Goal: Answer question/provide support: Share knowledge or assist other users

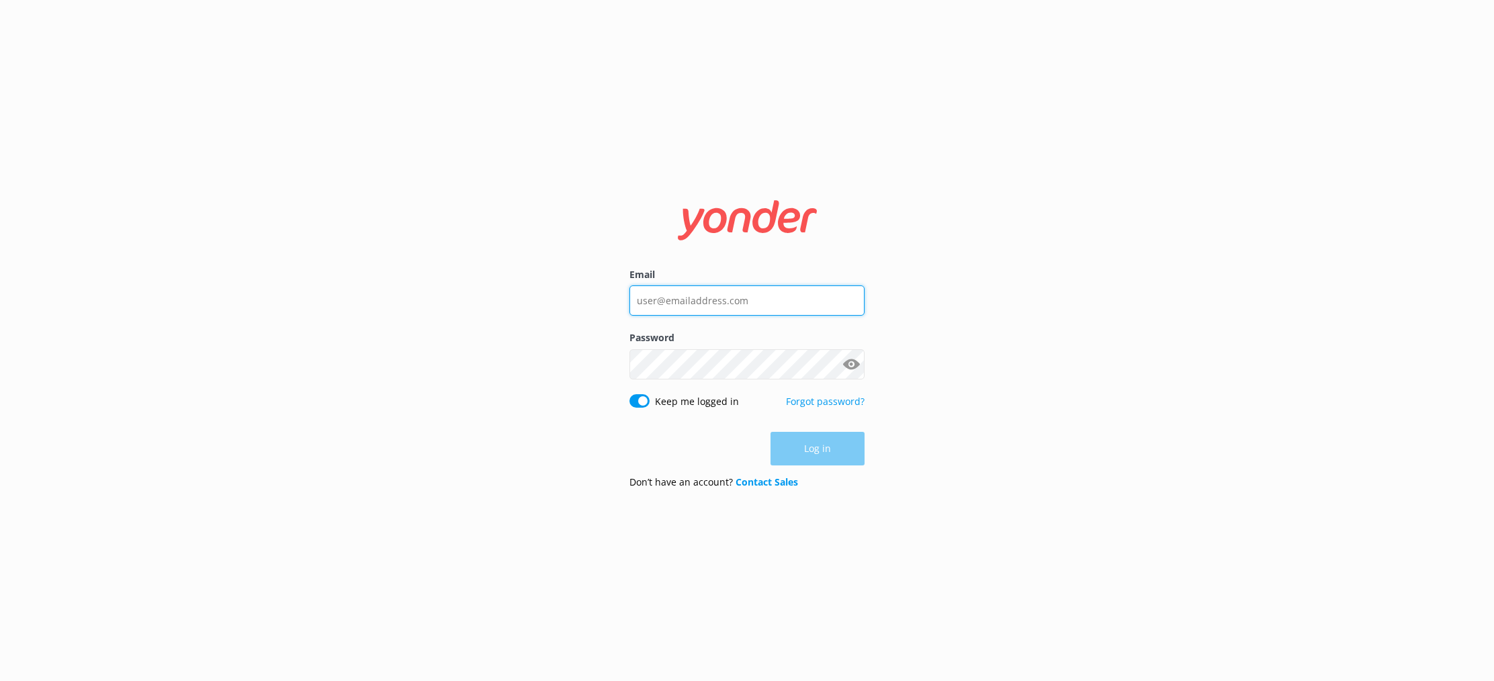
type input "[PERSON_NAME][EMAIL_ADDRESS][DOMAIN_NAME]"
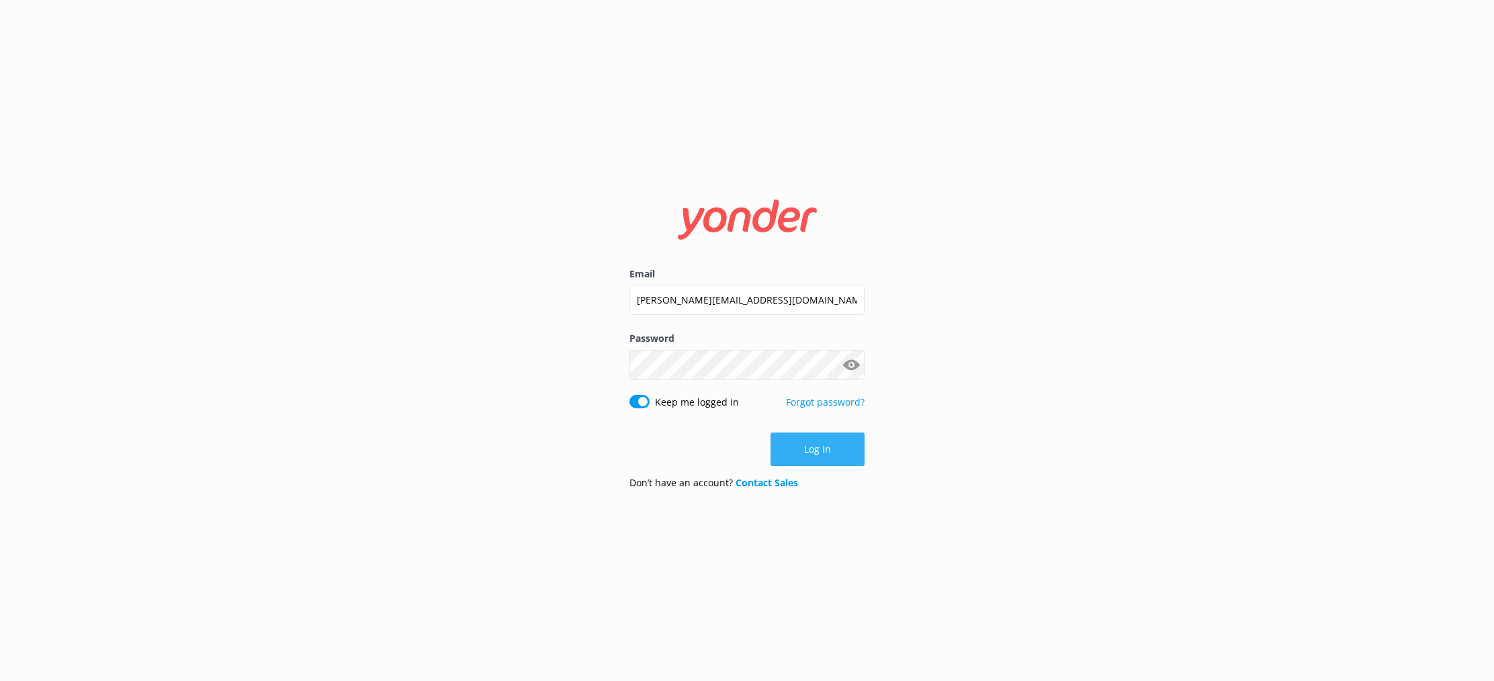
click at [848, 440] on button "Log in" at bounding box center [817, 449] width 94 height 34
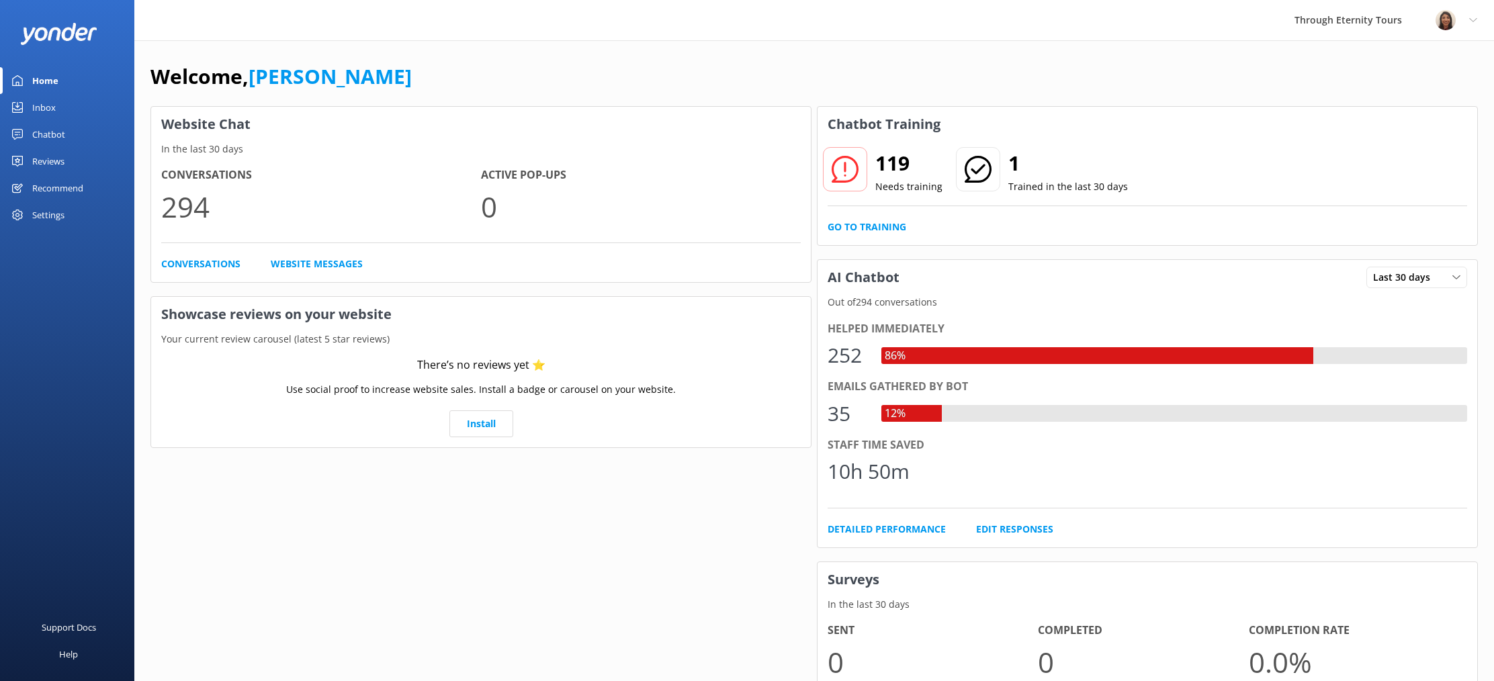
click at [65, 106] on link "Inbox" at bounding box center [67, 107] width 134 height 27
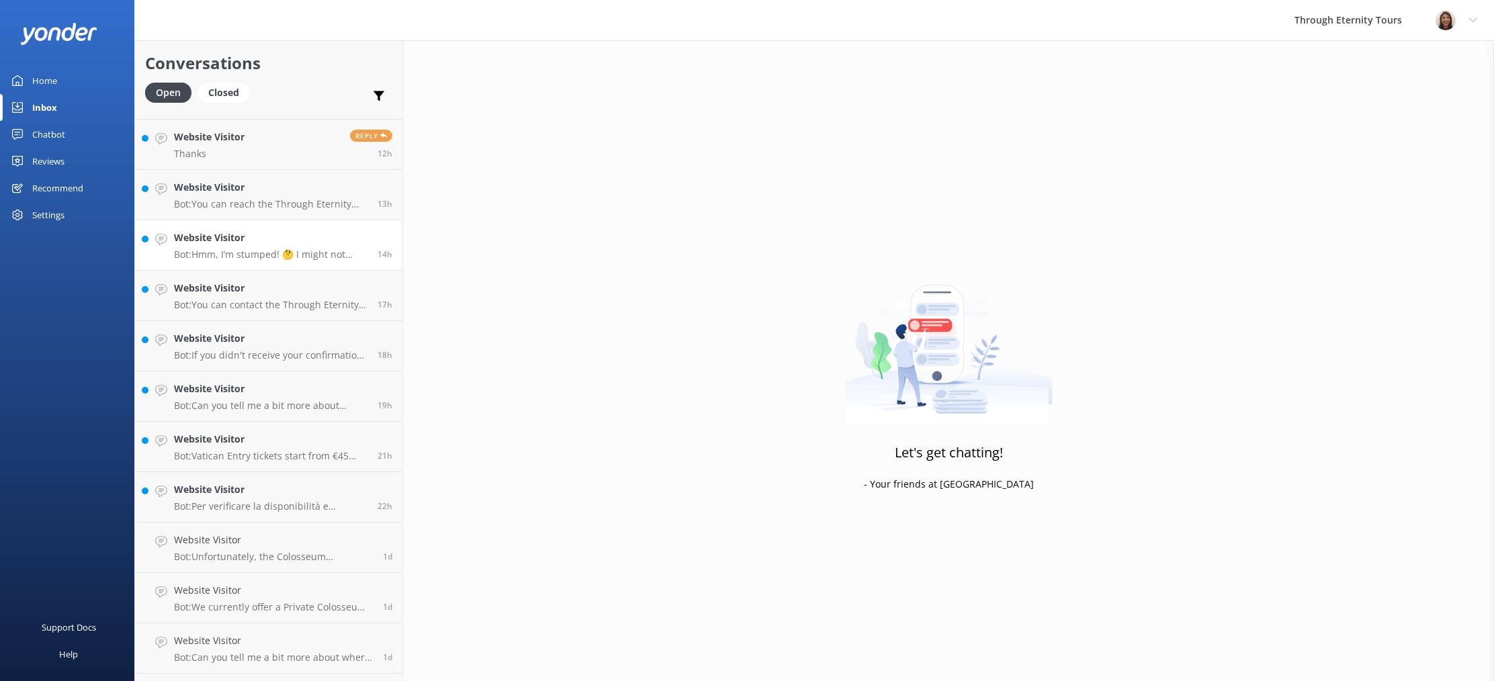
scroll to position [336, 0]
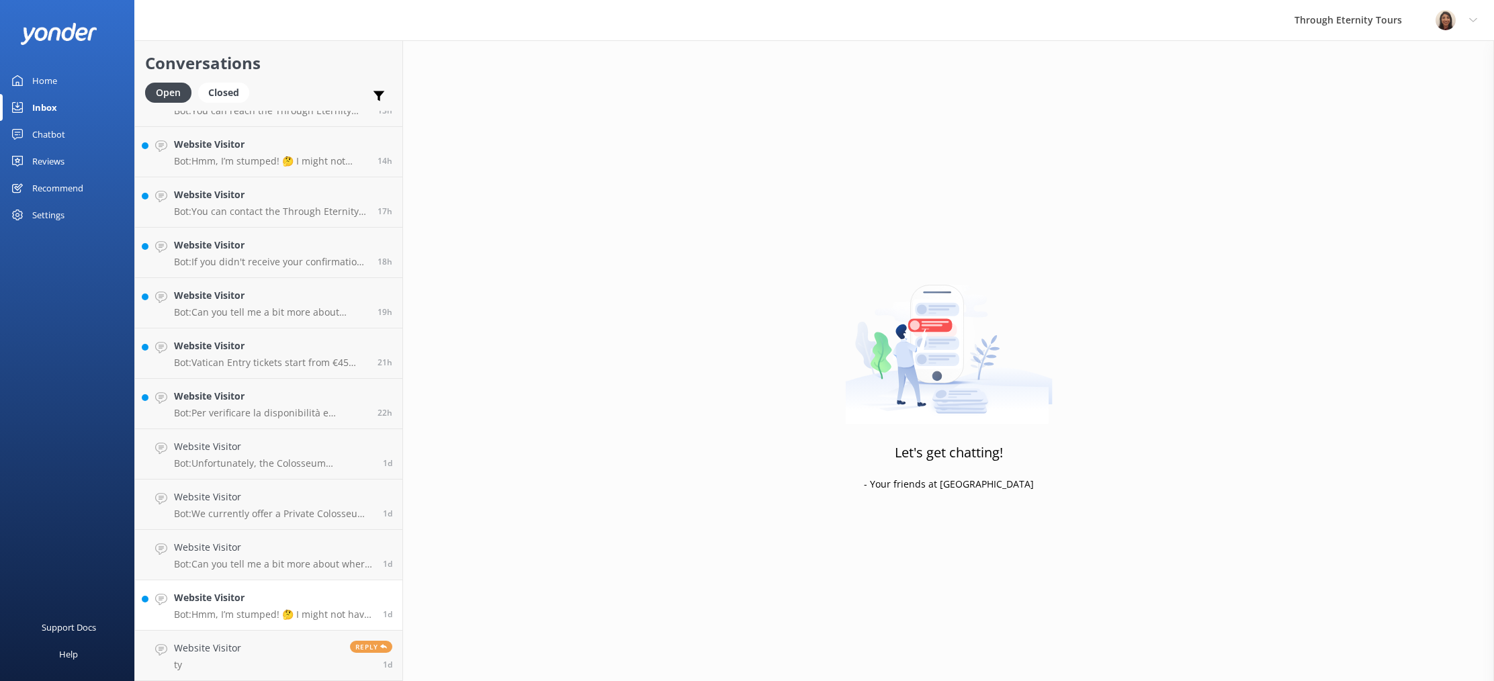
click at [223, 615] on p "Bot: Hmm, I’m stumped! 🤔 I might not have the answer to that one, but our amazi…" at bounding box center [273, 614] width 199 height 12
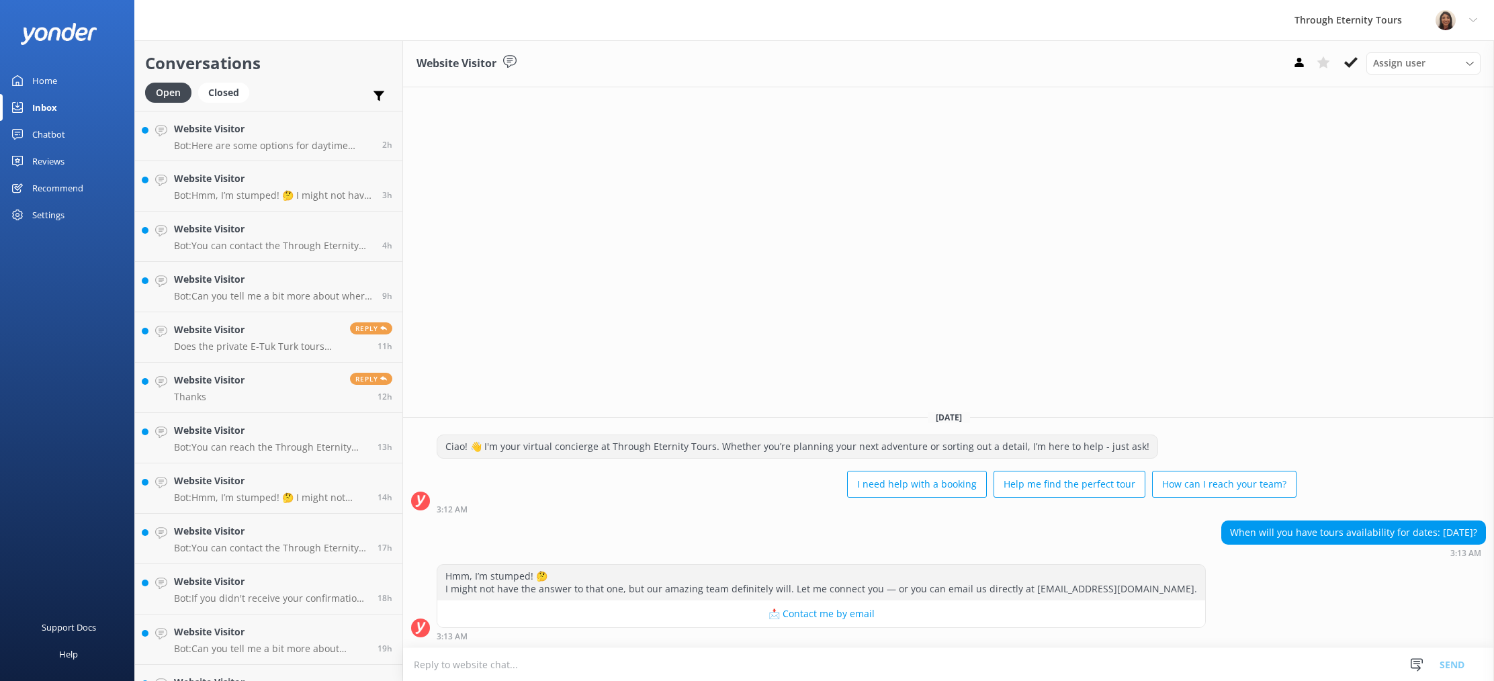
scroll to position [336, 0]
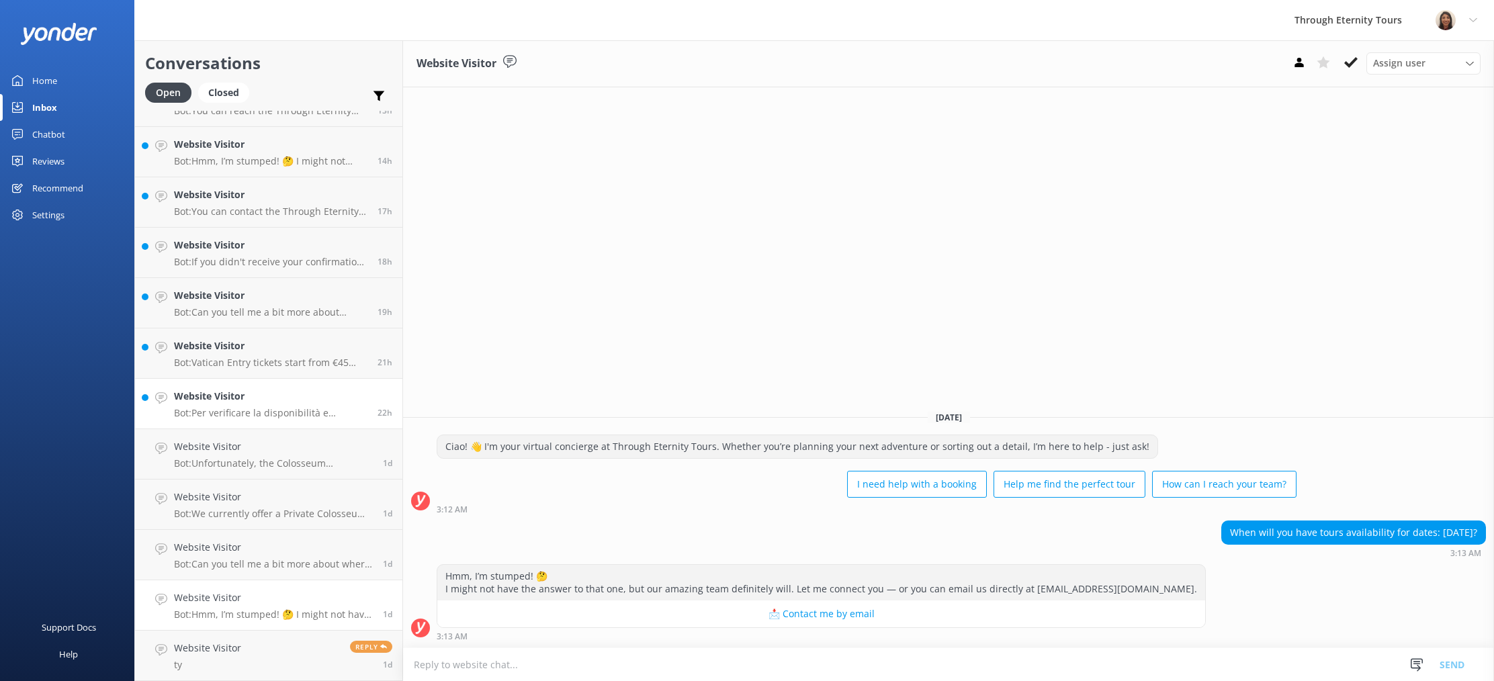
click at [283, 408] on p "Bot: Per verificare la disponibilità e prenotare un tour dei Musei Vaticani con…" at bounding box center [270, 413] width 193 height 12
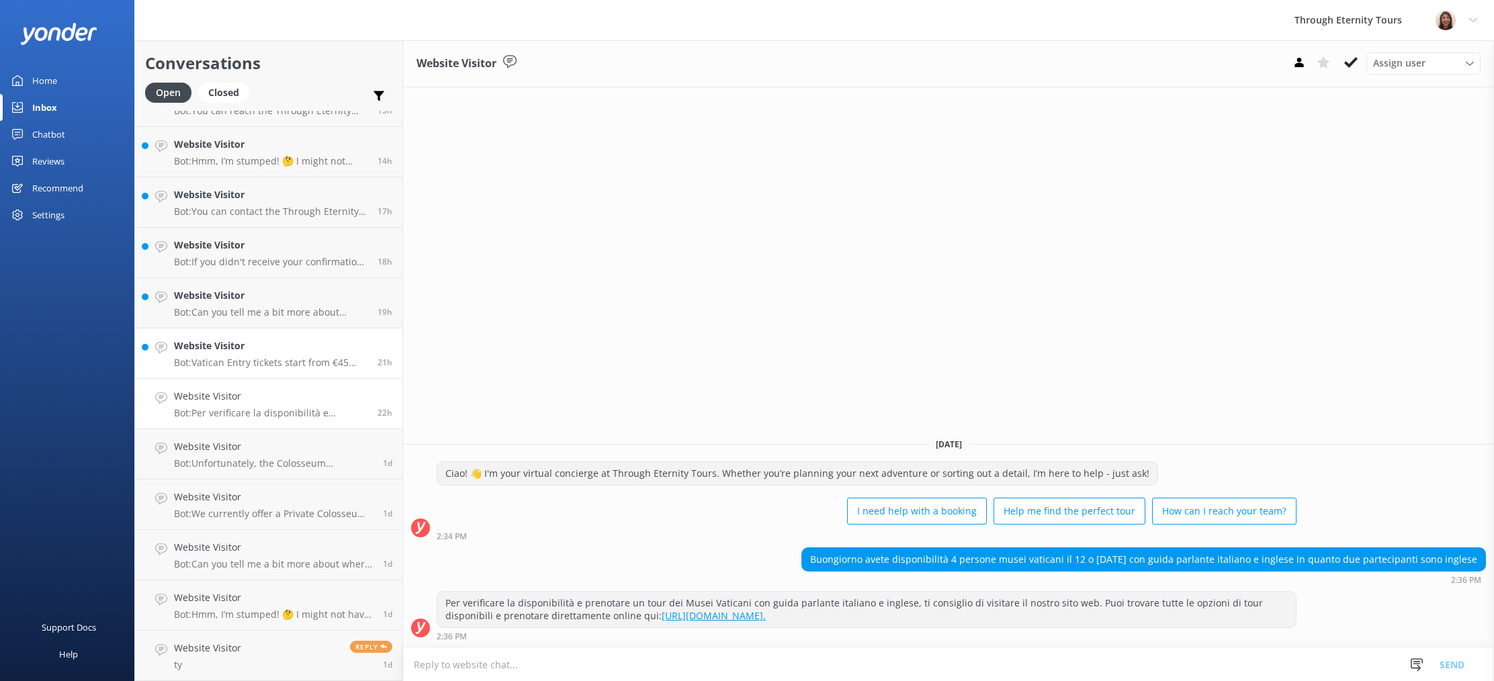
click at [267, 359] on p "Bot: Vatican Entry tickets start from €45 and include skip-the-line access to t…" at bounding box center [270, 363] width 193 height 12
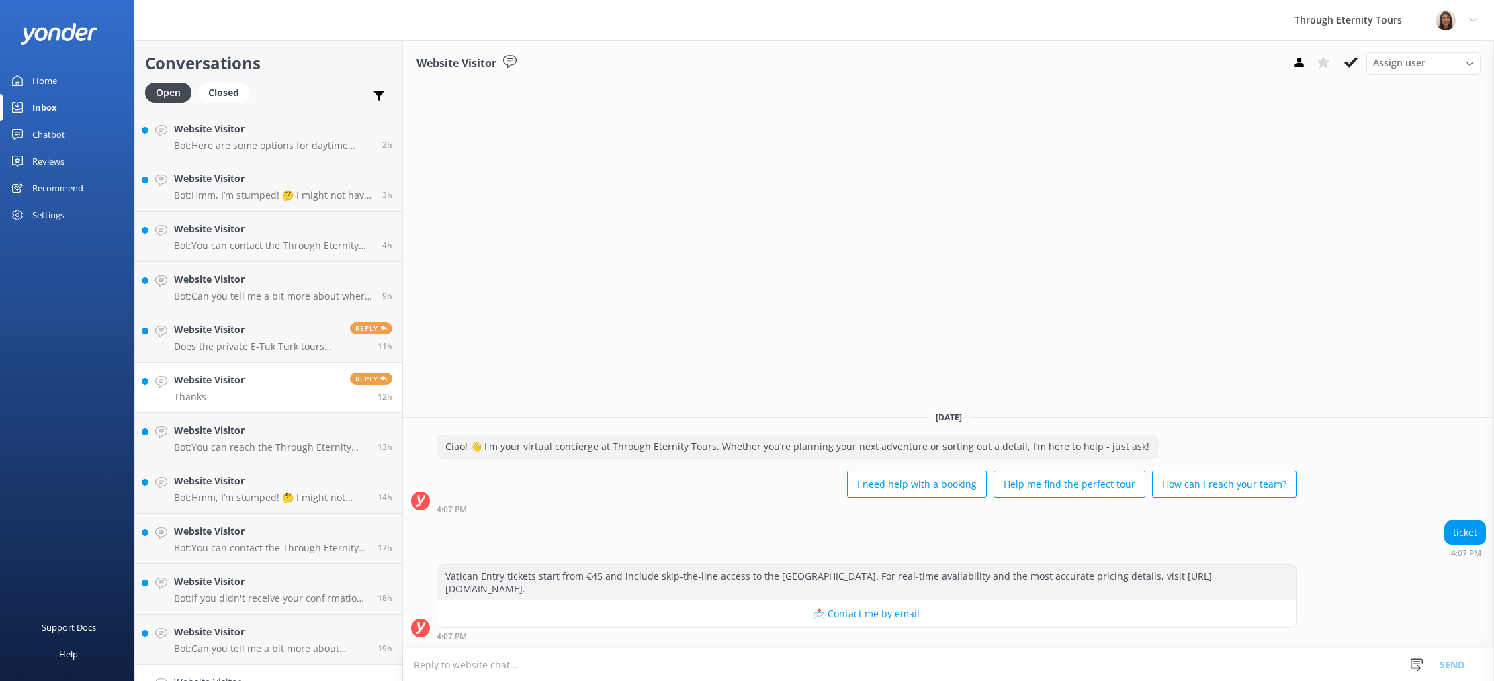
click at [261, 371] on link "Website Visitor Thanks Reply 12h" at bounding box center [268, 388] width 267 height 50
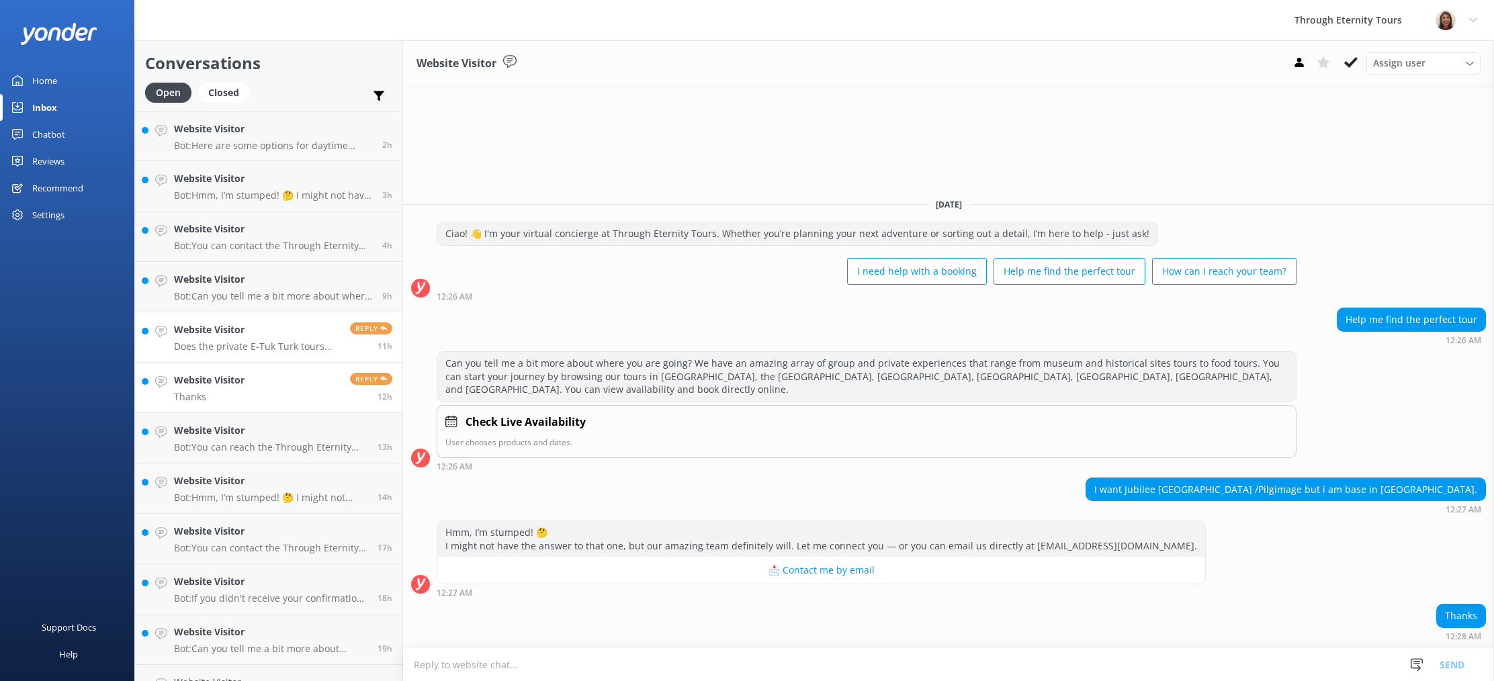
click at [255, 350] on p "Does the private E-Tuk Turk tours operate at night in November?" at bounding box center [257, 346] width 166 height 12
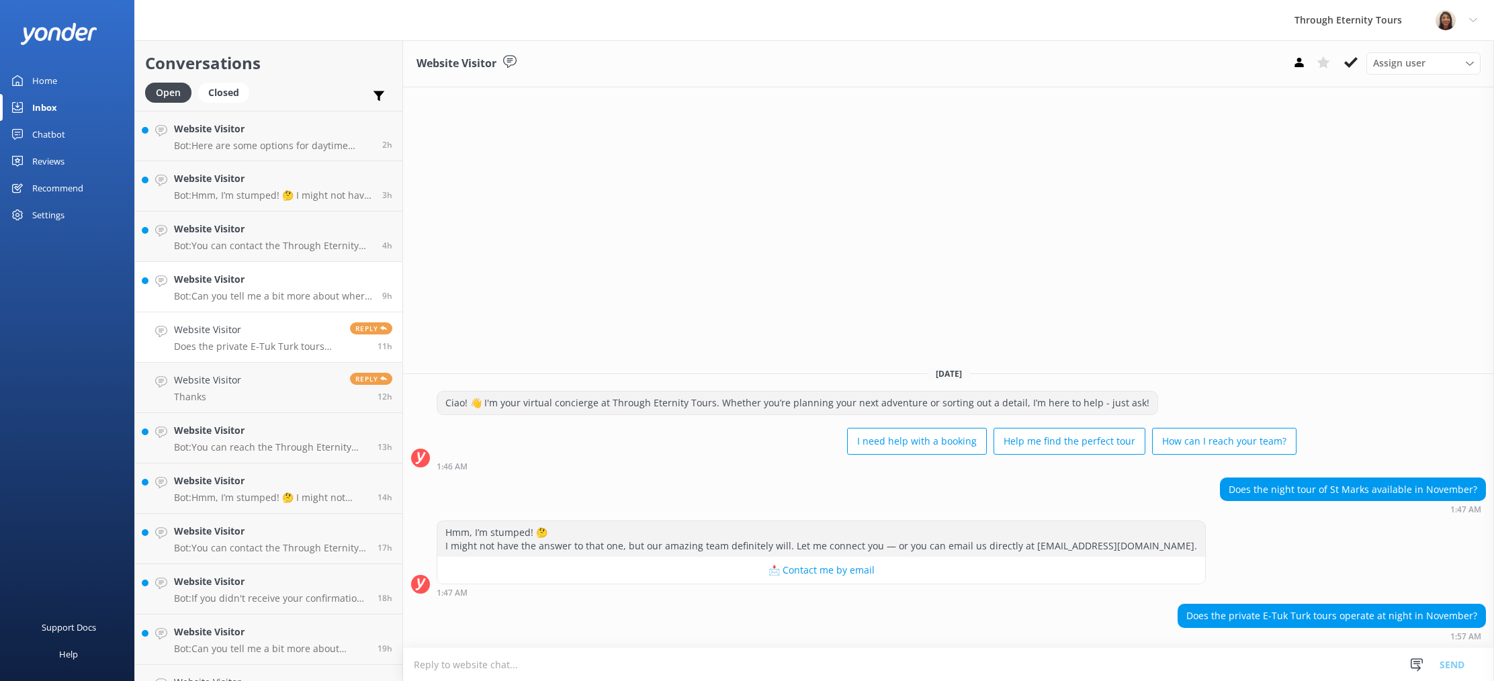
click at [234, 291] on p "Bot: Can you tell me a bit more about where you are going? We have an amazing a…" at bounding box center [273, 296] width 198 height 12
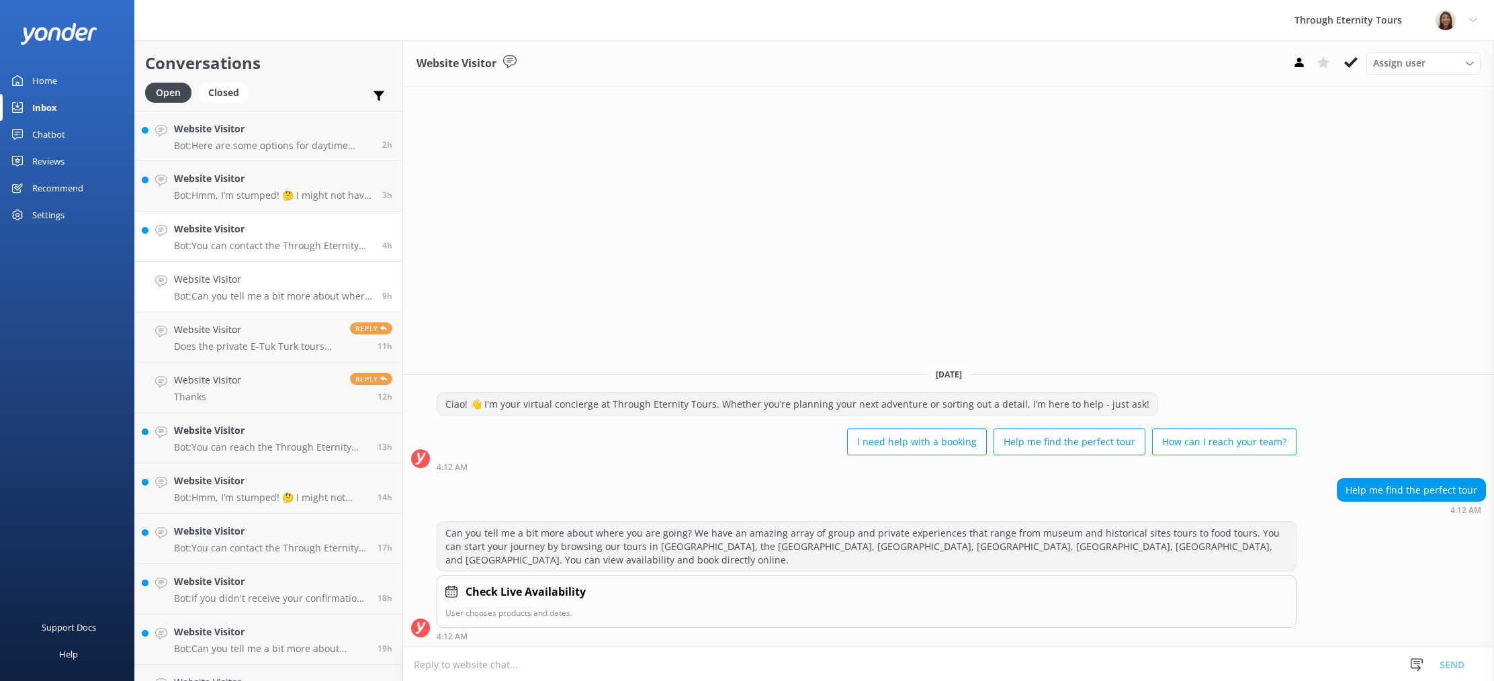
click at [195, 238] on div "Website Visitor Bot: You can contact the Through Eternity Tours team at [PHONE_…" at bounding box center [273, 237] width 198 height 30
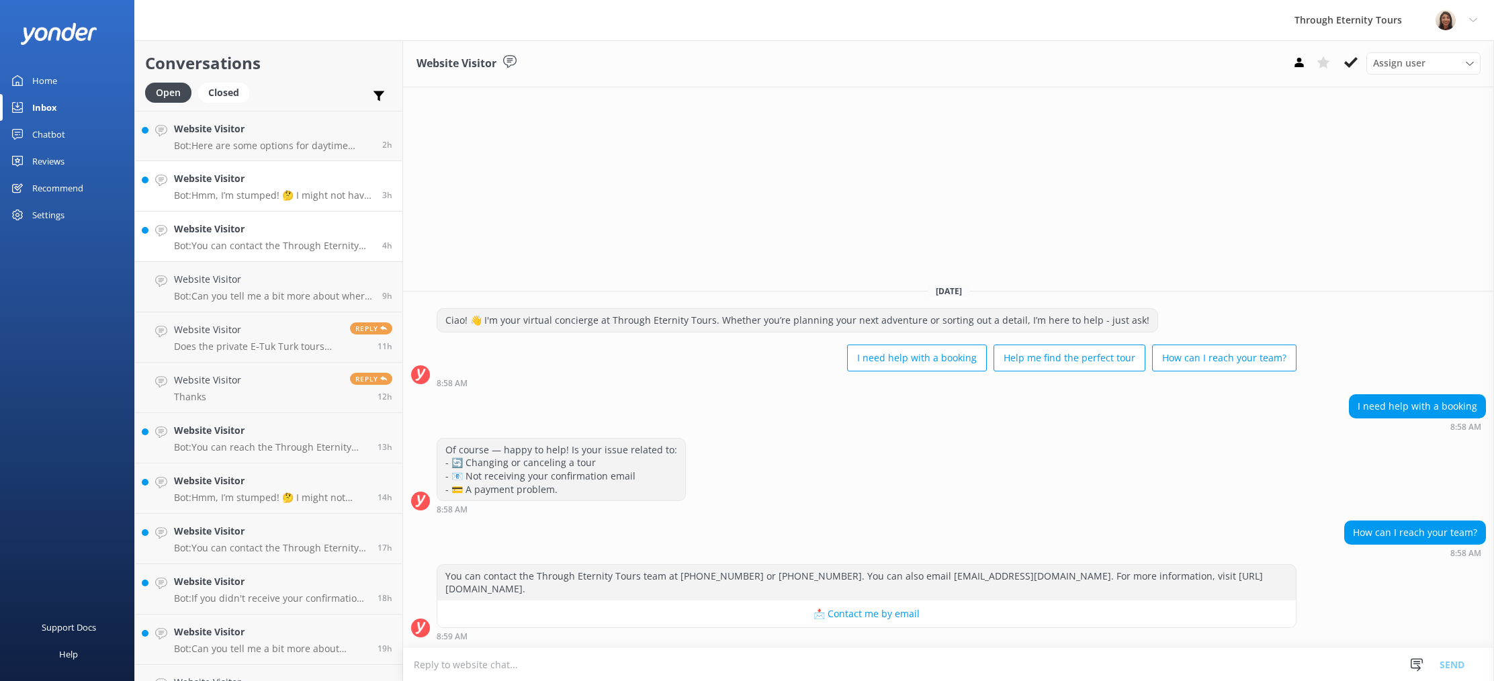
click at [207, 183] on h4 "Website Visitor" at bounding box center [273, 178] width 198 height 15
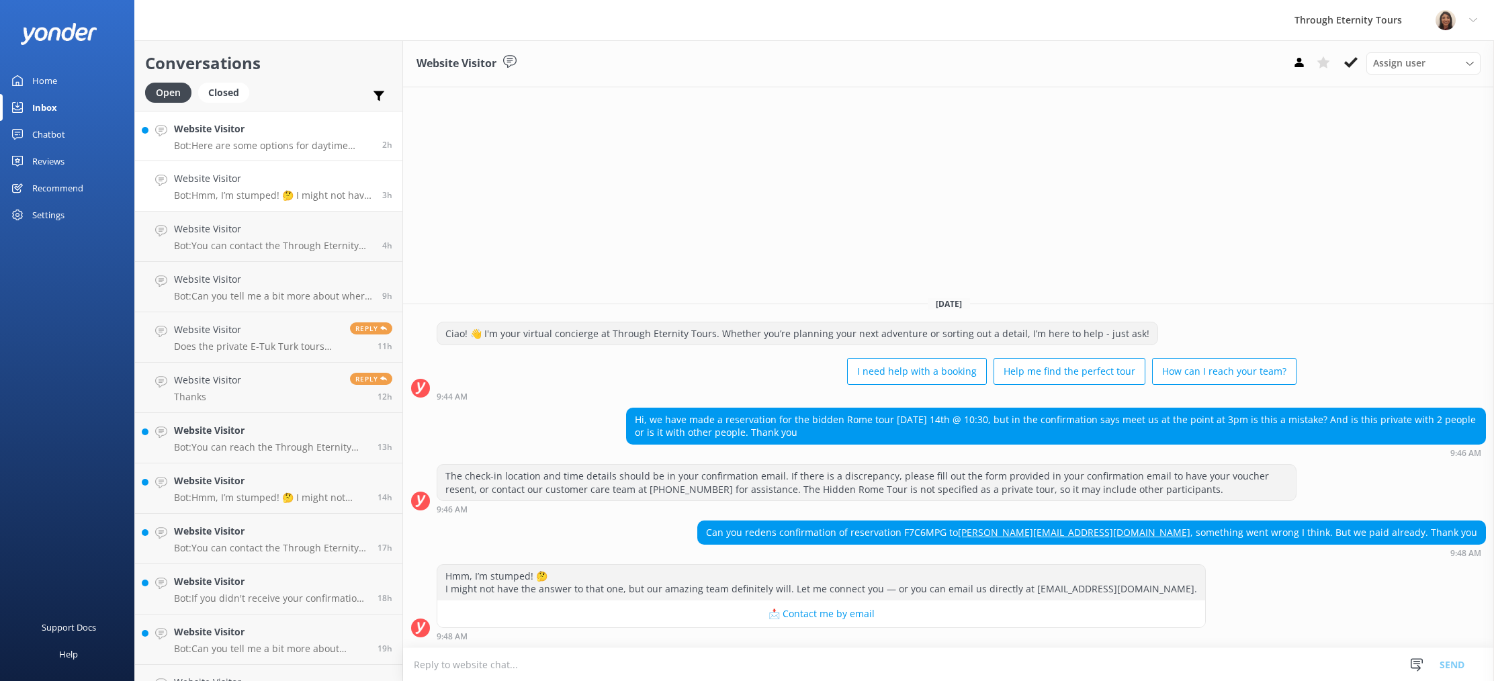
click at [220, 146] on p "Bot: Here are some options for daytime walking tours: - **[GEOGRAPHIC_DATA] in …" at bounding box center [273, 146] width 198 height 12
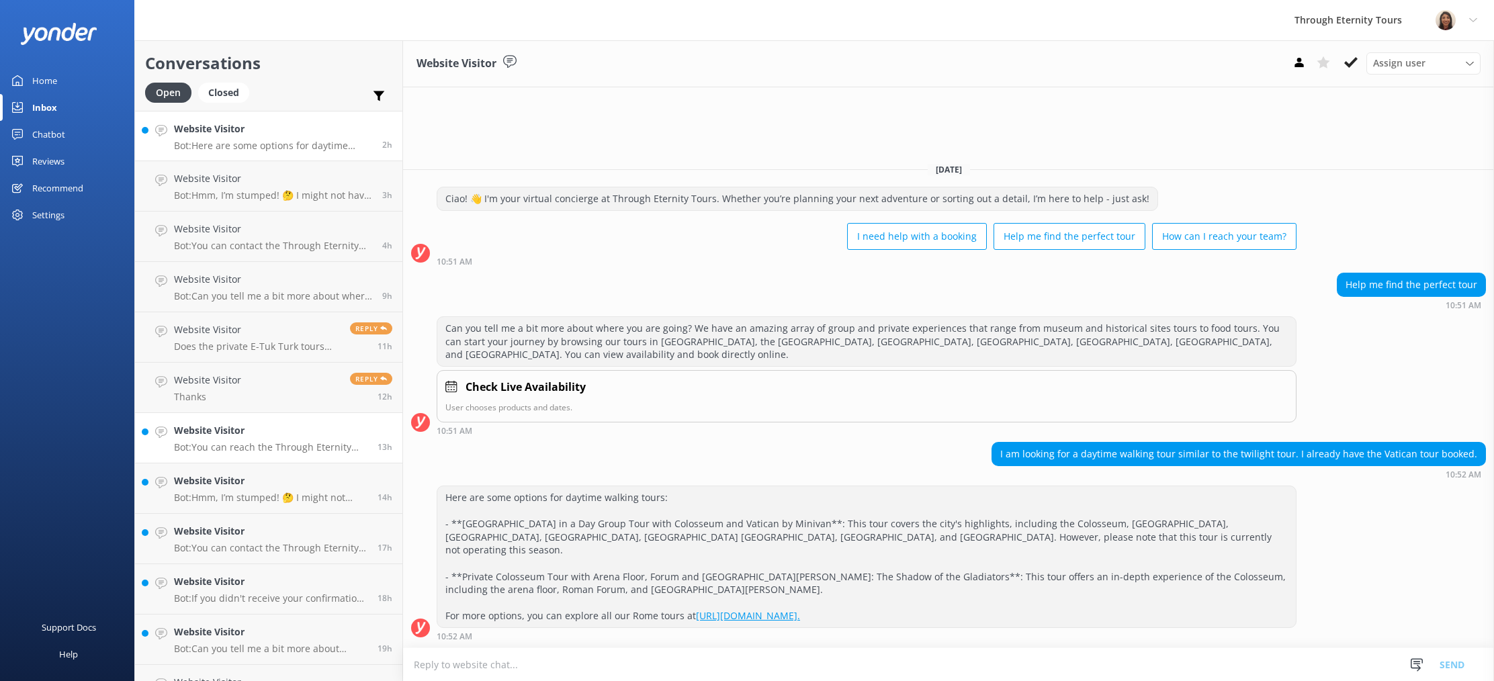
click at [259, 447] on p "Bot: You can reach the Through Eternity Tours team by calling [PHONE_NUMBER] or…" at bounding box center [270, 447] width 193 height 12
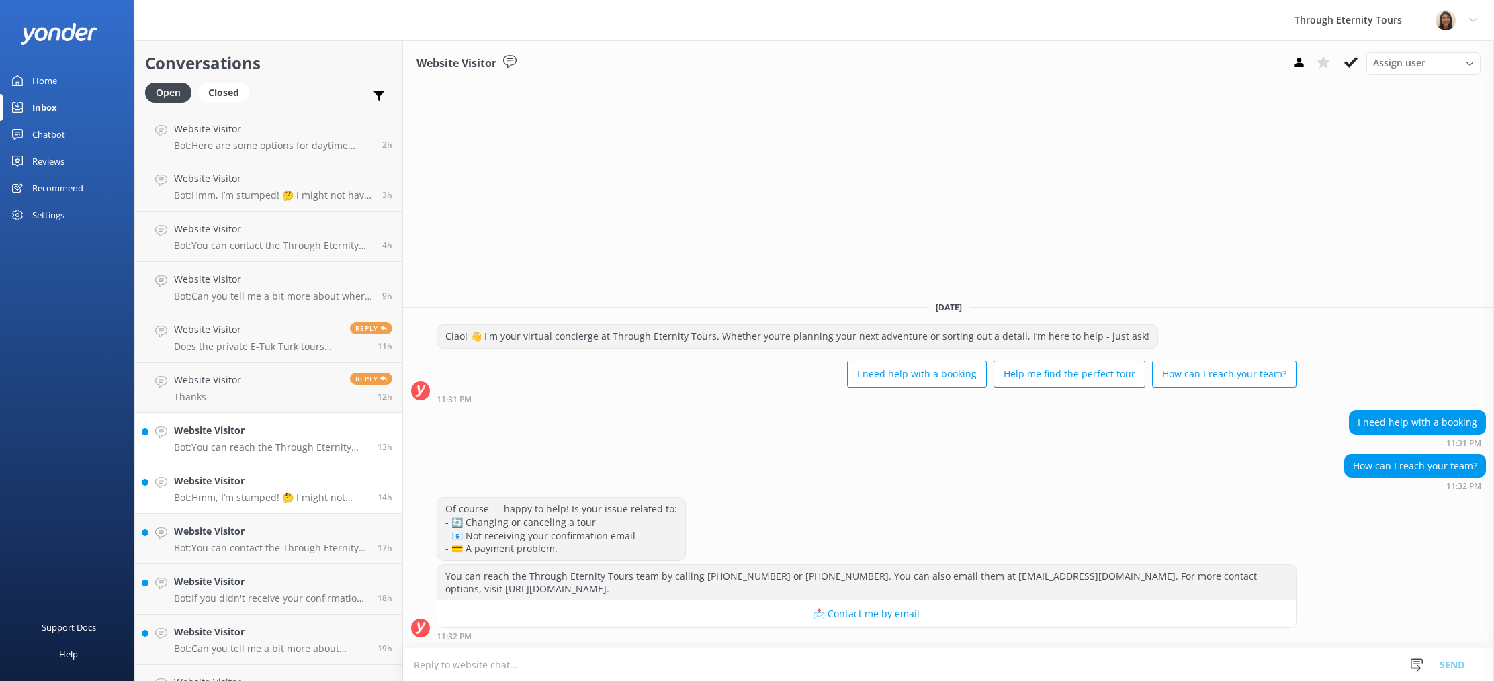
click at [288, 501] on p "Bot: Hmm, I’m stumped! 🤔 I might not have the answer to that one, but our amazi…" at bounding box center [270, 498] width 193 height 12
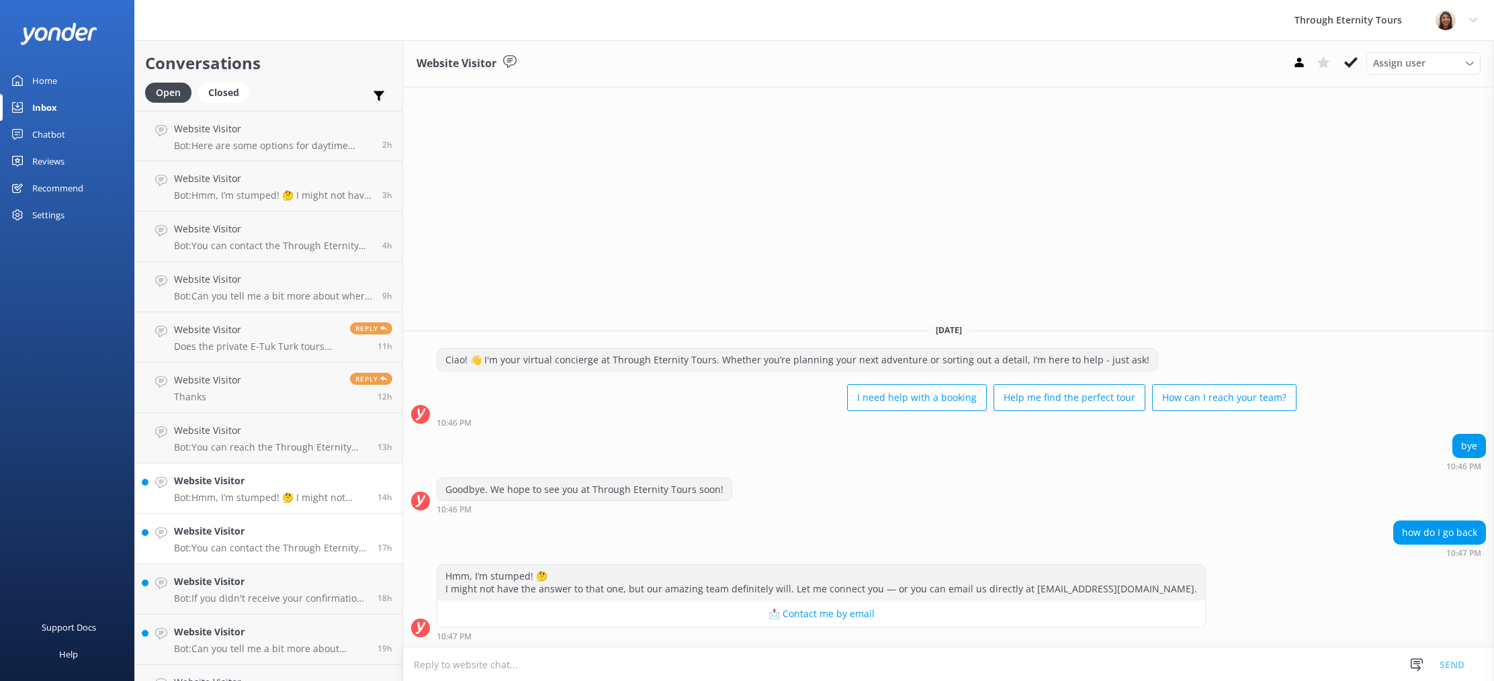
click at [264, 541] on div "Website Visitor Bot: You can contact the Through Eternity Tours team at [PHONE_…" at bounding box center [270, 539] width 193 height 30
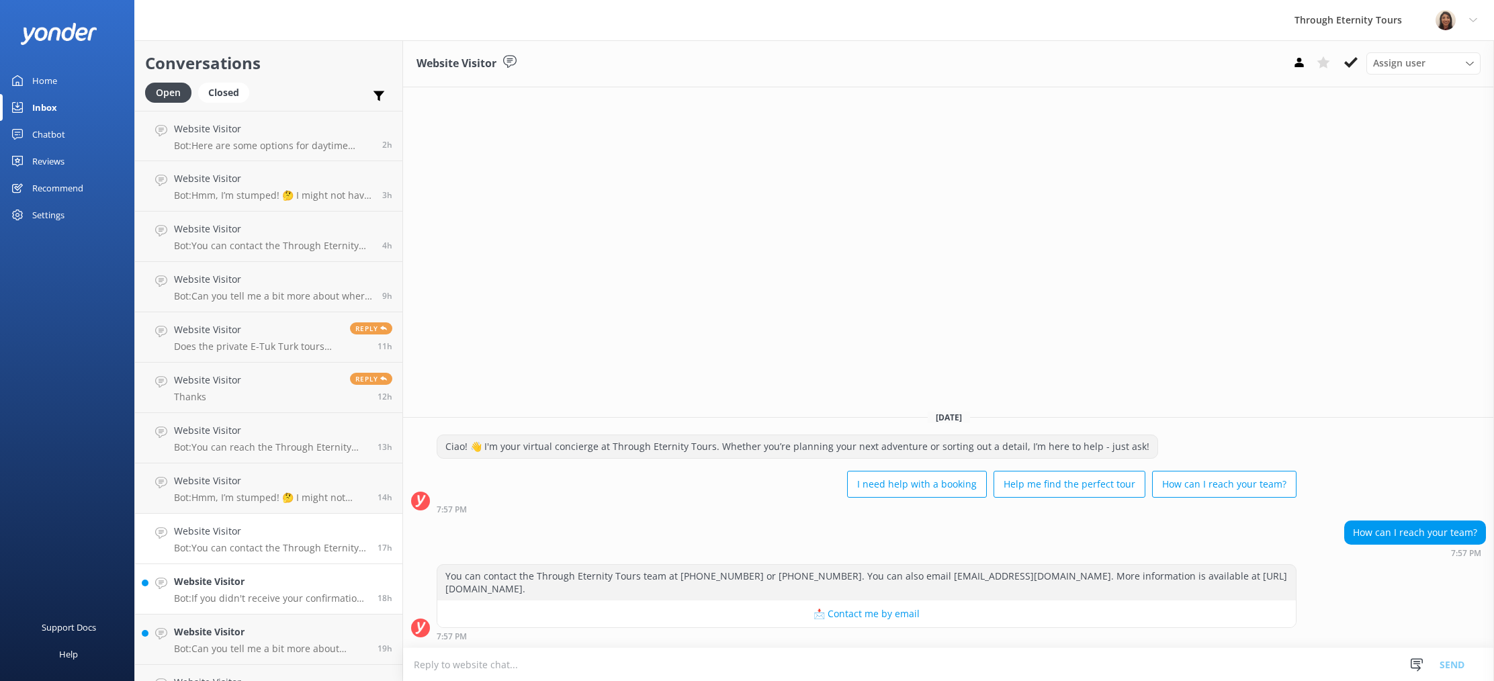
click at [294, 597] on p "Bot: If you didn't receive your confirmation email, you can contact the team at…" at bounding box center [270, 598] width 193 height 12
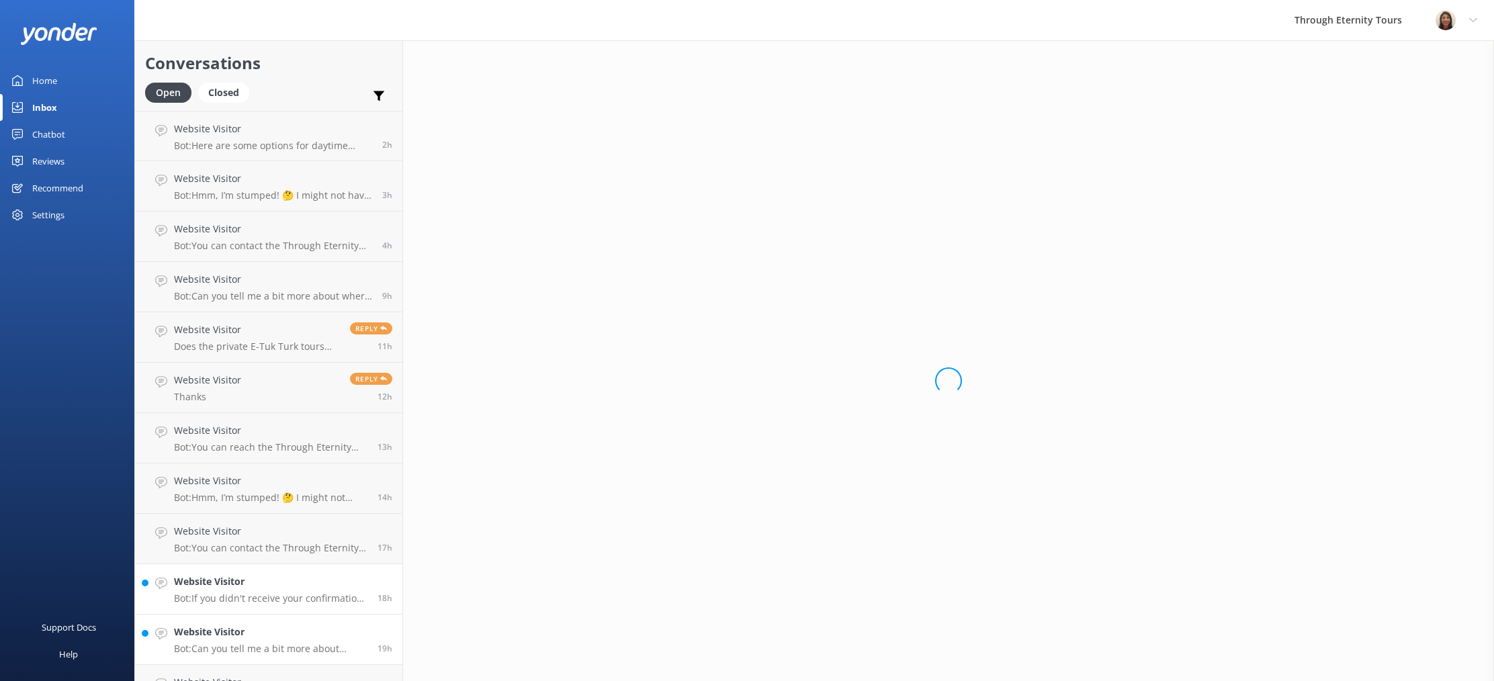
click at [304, 652] on p "Bot: Can you tell me a bit more about where you are going? We have an amazing a…" at bounding box center [270, 649] width 193 height 12
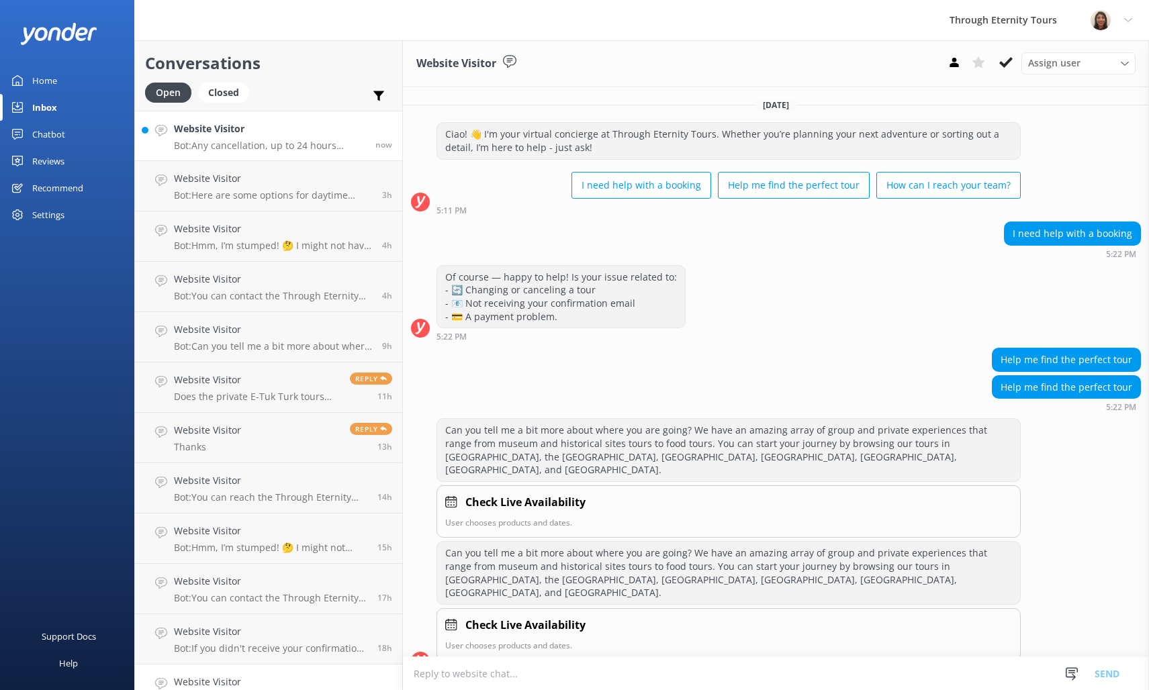
click at [271, 135] on h4 "Website Visitor" at bounding box center [269, 129] width 191 height 15
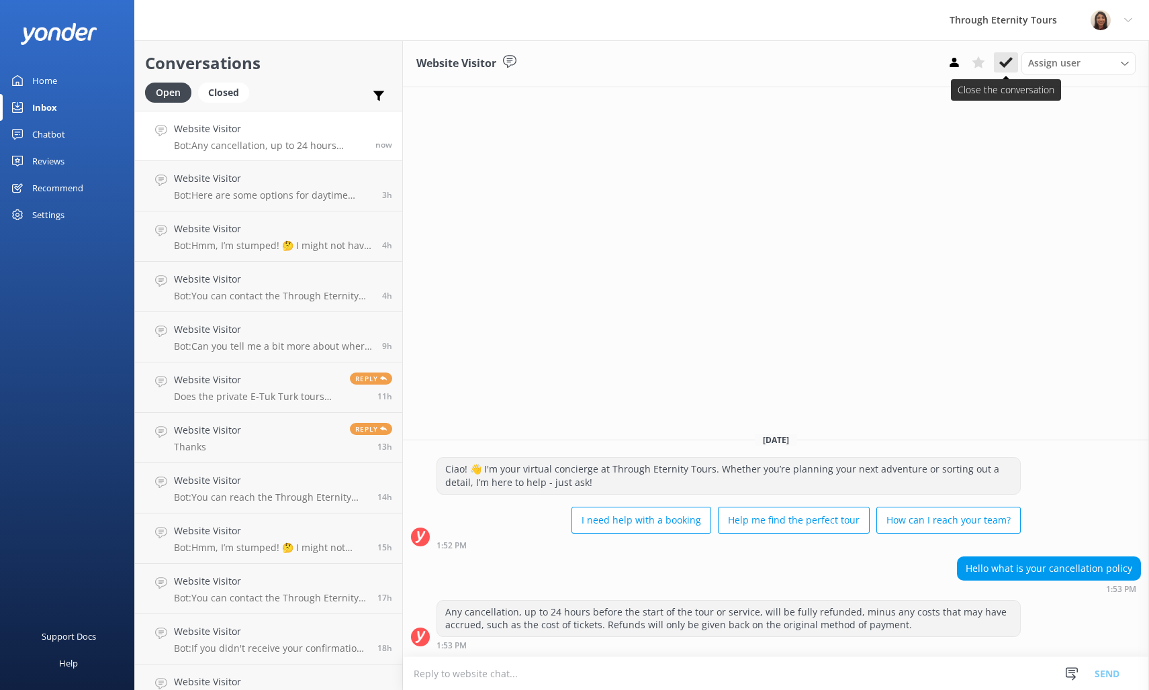
click at [997, 61] on button at bounding box center [1006, 62] width 24 height 20
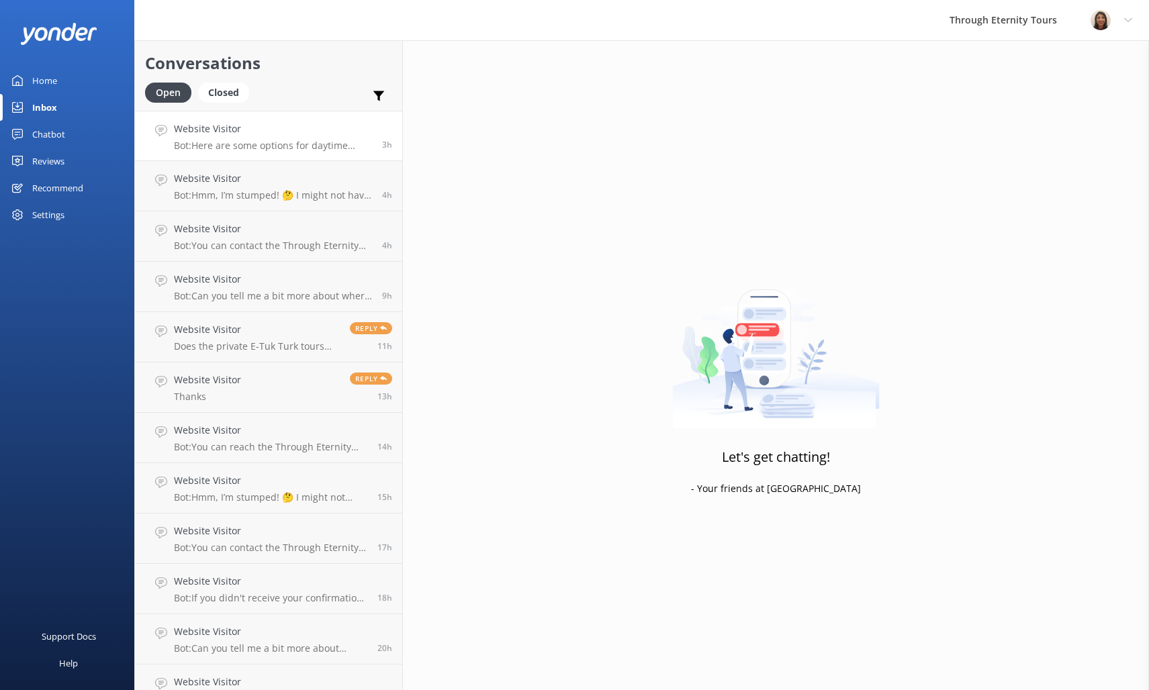
click at [241, 154] on link "Website Visitor Bot: Here are some options for daytime walking tours: - **[GEOG…" at bounding box center [268, 136] width 267 height 50
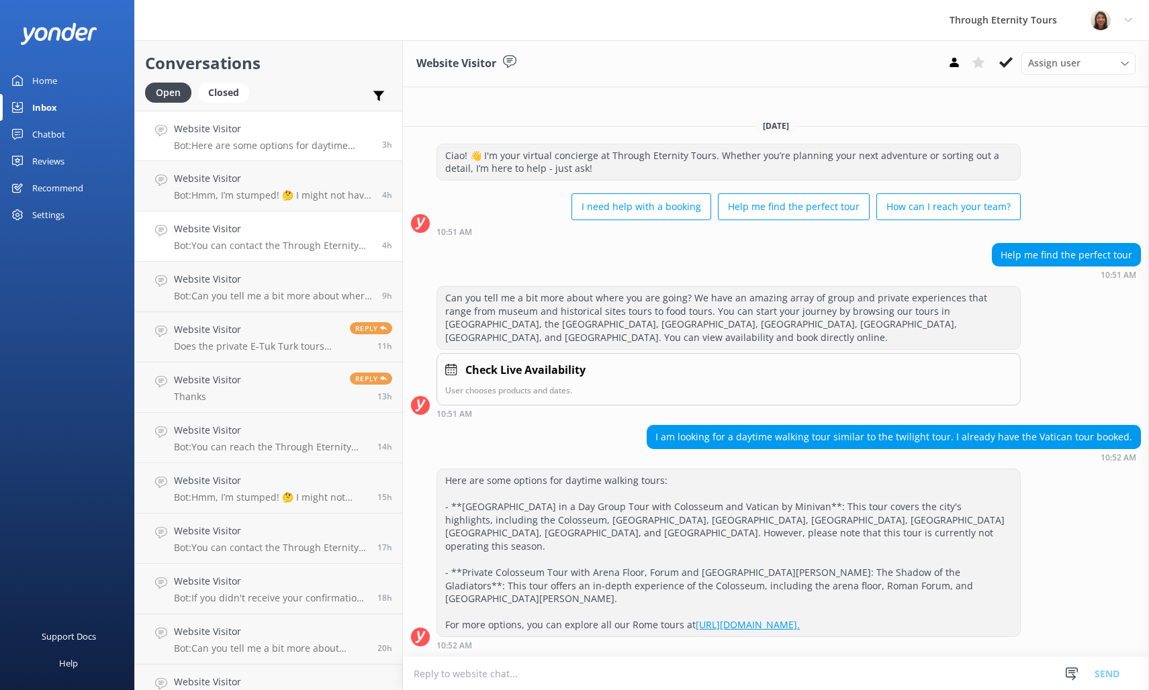
scroll to position [327, 0]
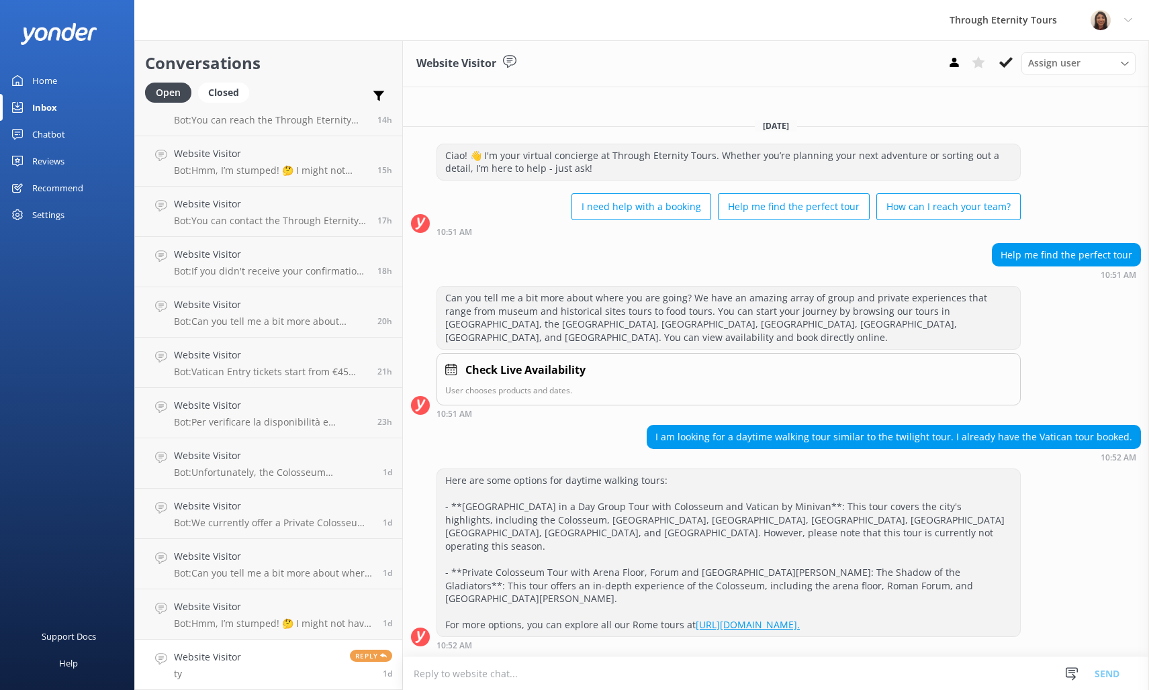
click at [316, 658] on link "Website Visitor ty Reply 1d" at bounding box center [268, 665] width 267 height 50
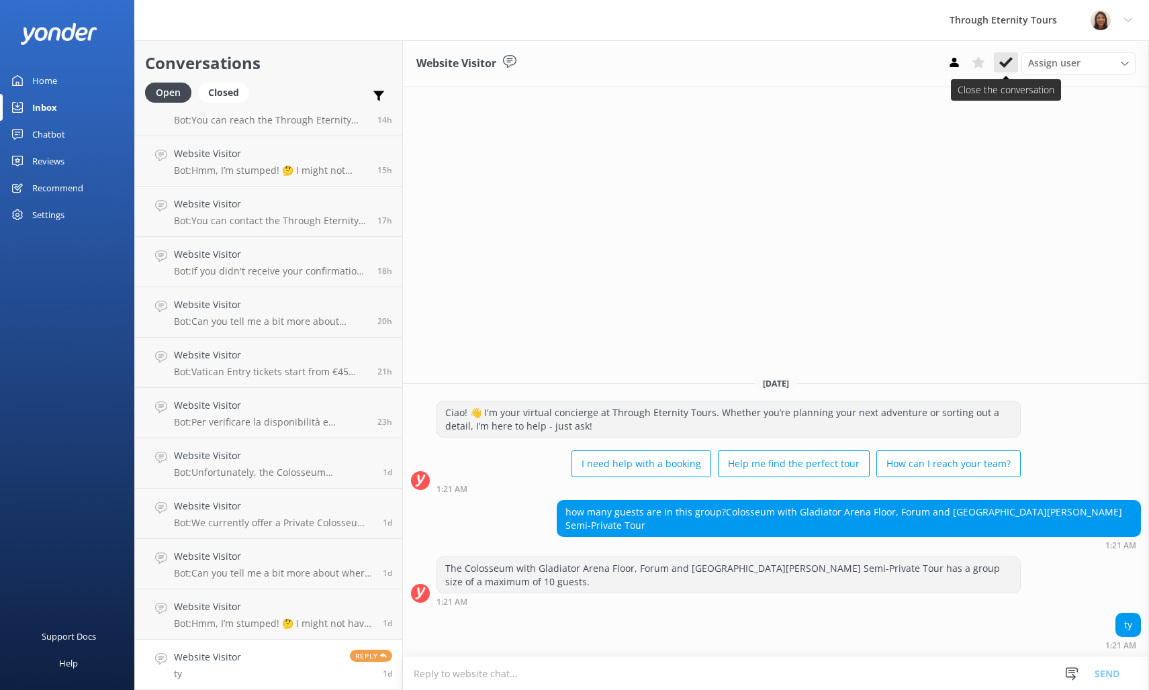
click at [1005, 67] on icon at bounding box center [1005, 62] width 13 height 13
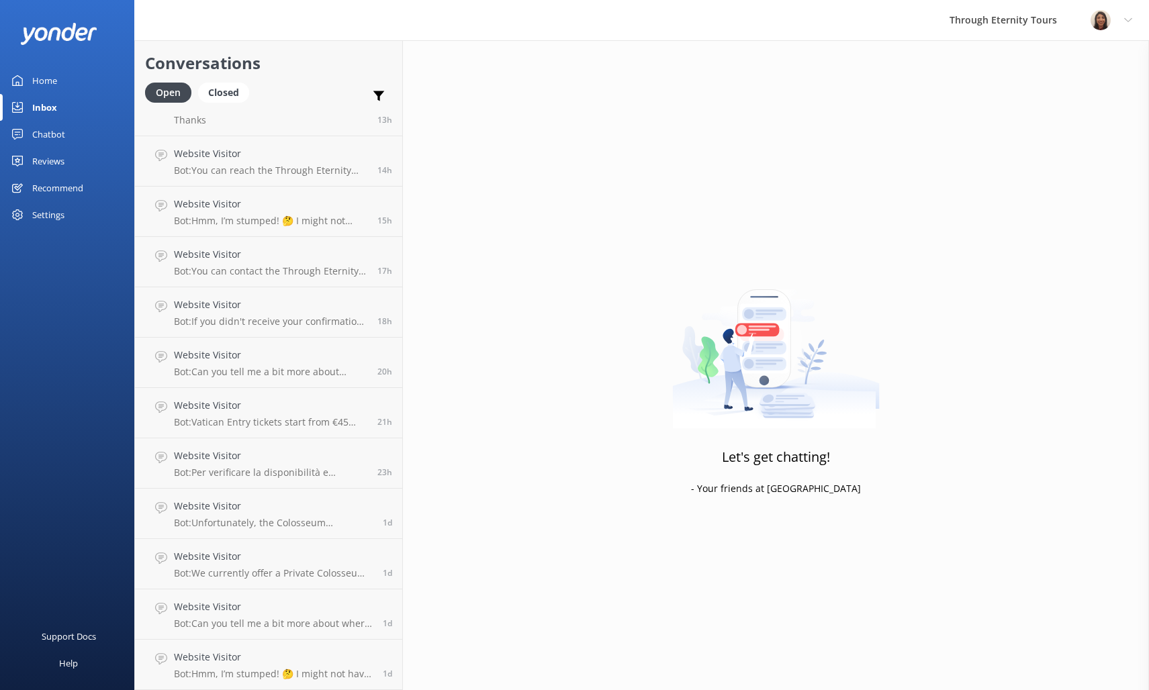
scroll to position [277, 0]
click at [220, 663] on h4 "Website Visitor" at bounding box center [273, 657] width 199 height 15
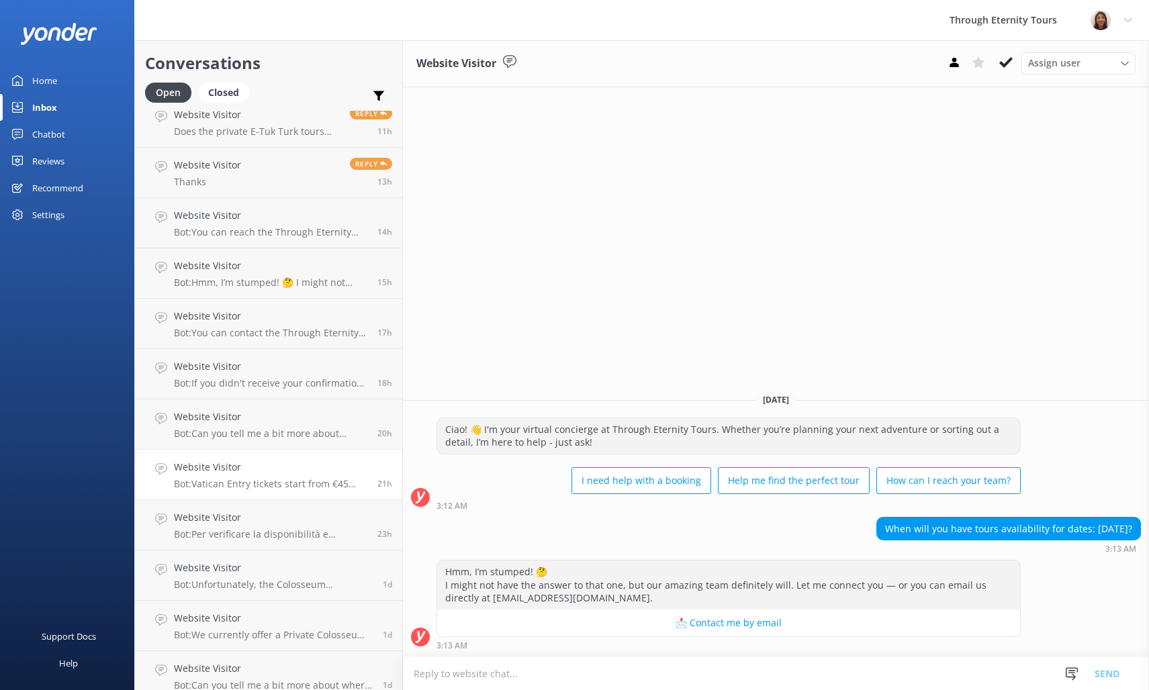
scroll to position [277, 0]
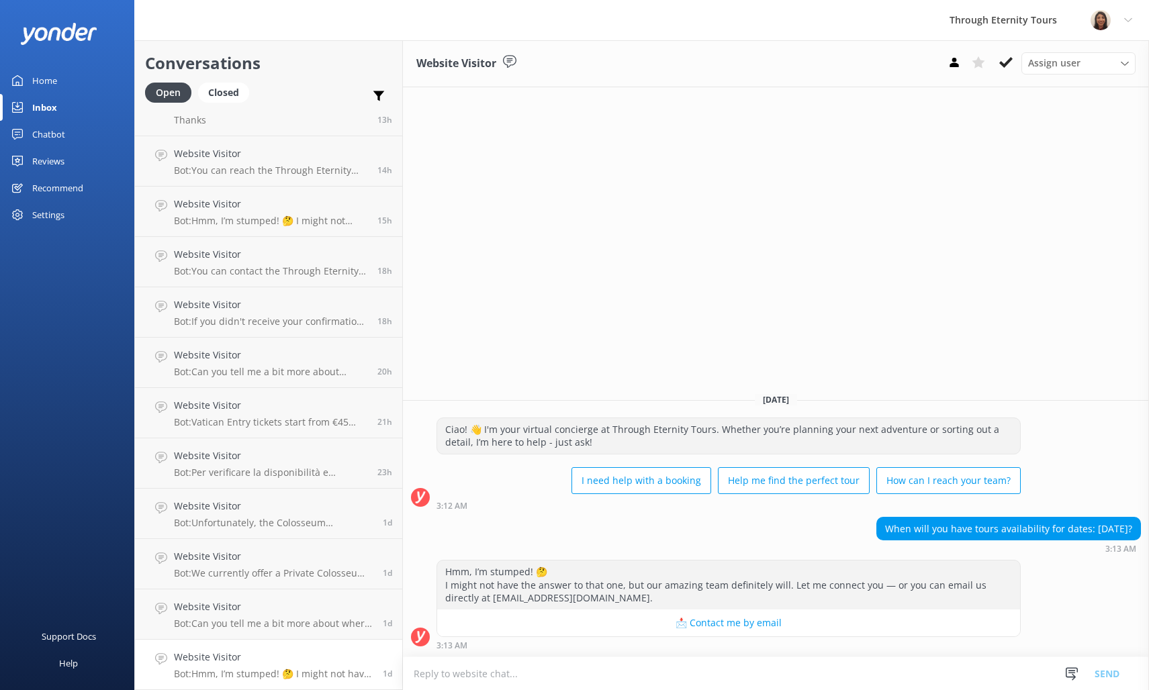
drag, startPoint x: 873, startPoint y: 531, endPoint x: 1132, endPoint y: 539, distance: 258.7
click at [1132, 539] on div "When will you have tours availability for dates: [DATE]?" at bounding box center [1008, 529] width 263 height 23
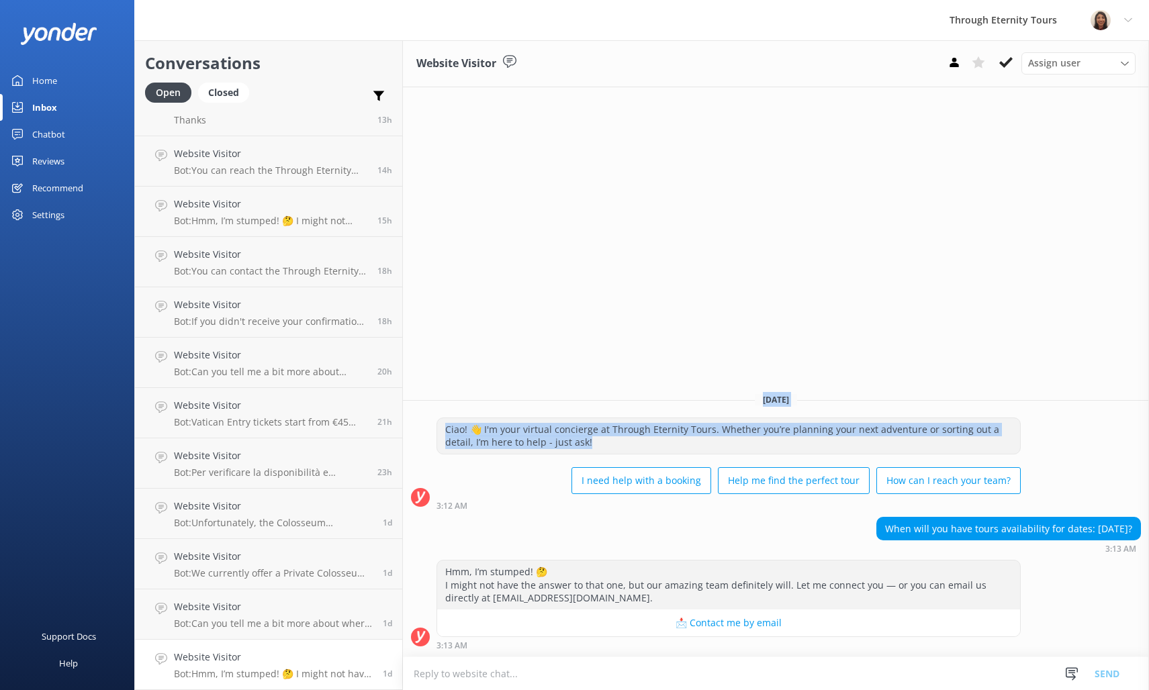
drag, startPoint x: 474, startPoint y: 285, endPoint x: 555, endPoint y: 451, distance: 184.1
click at [555, 451] on div "Website Visitor Assign user [PERSON_NAME] [PERSON_NAME] Oks Hilton [PERSON_NAME…" at bounding box center [776, 365] width 746 height 650
click at [578, 445] on div "Ciao! 👋 I'm your virtual concierge at Through Eternity Tours. Whether you’re pl…" at bounding box center [728, 436] width 583 height 36
drag, startPoint x: 578, startPoint y: 445, endPoint x: 480, endPoint y: 434, distance: 98.7
click at [480, 433] on div "Ciao! 👋 I'm your virtual concierge at Through Eternity Tours. Whether you’re pl…" at bounding box center [728, 436] width 583 height 36
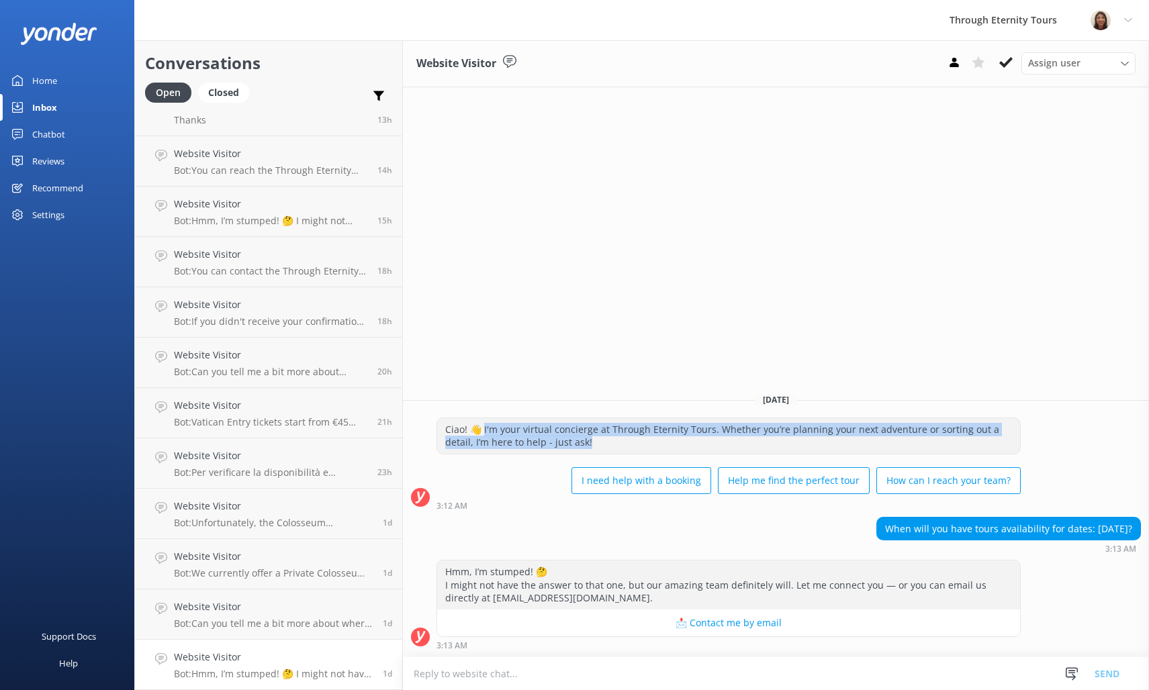
click at [608, 445] on div "Ciao! 👋 I'm your virtual concierge at Through Eternity Tours. Whether you’re pl…" at bounding box center [728, 436] width 583 height 36
